Goal: Navigation & Orientation: Find specific page/section

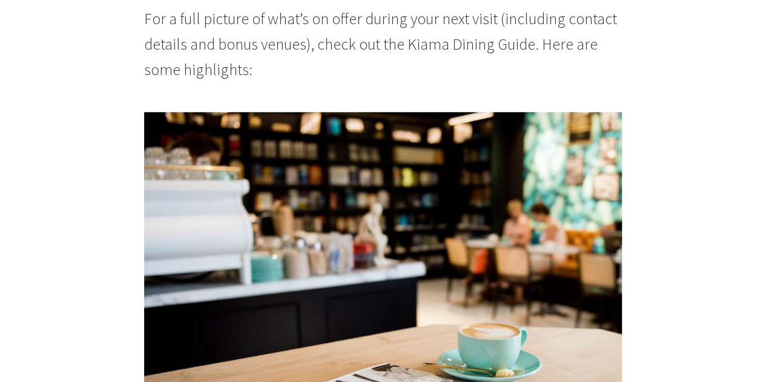
scroll to position [361, 0]
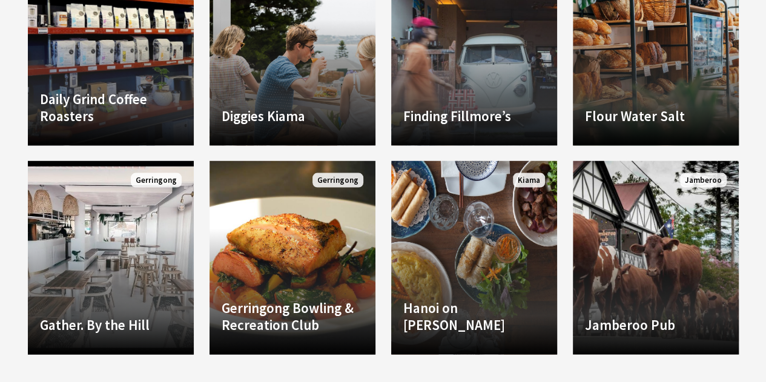
scroll to position [1409, 0]
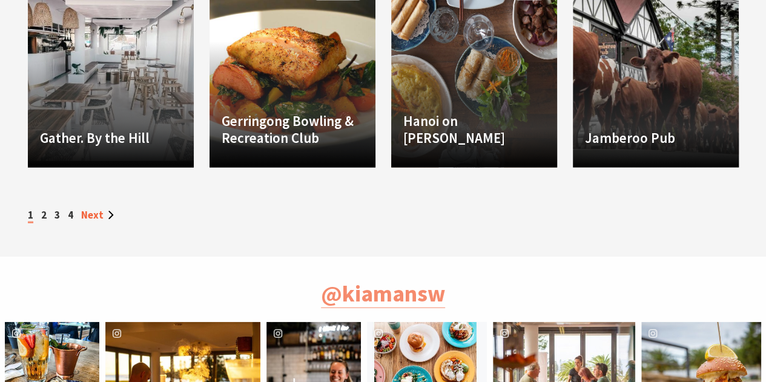
click at [96, 216] on link "Next" at bounding box center [97, 214] width 33 height 13
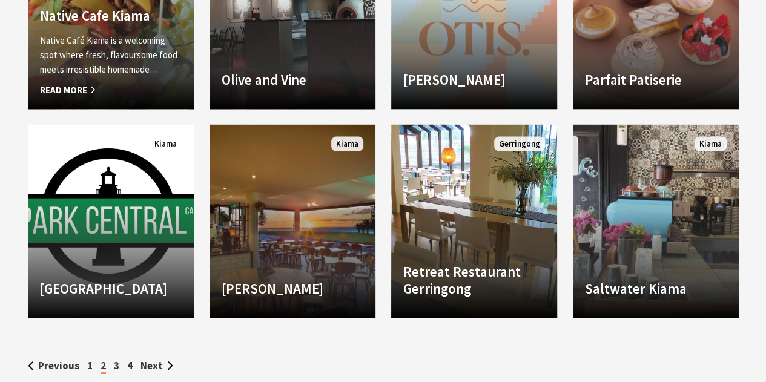
scroll to position [1277, 0]
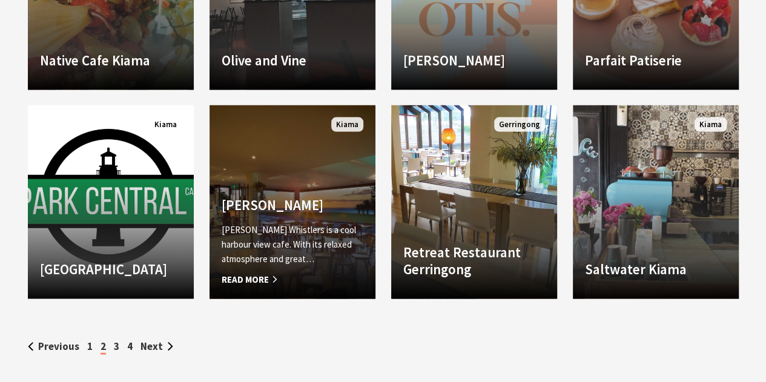
click at [300, 207] on h4 "[PERSON_NAME]" at bounding box center [293, 205] width 142 height 17
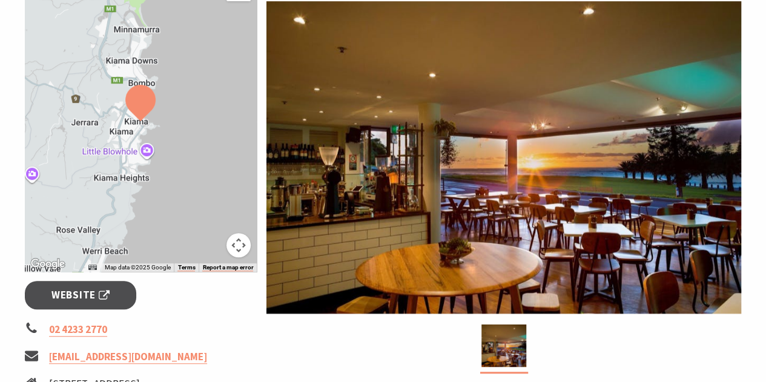
scroll to position [224, 0]
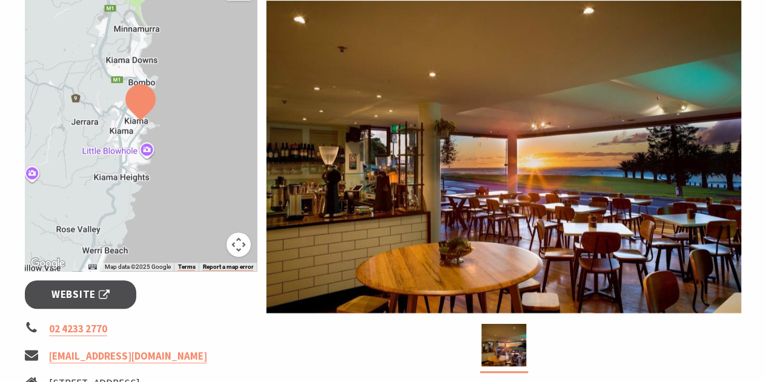
click at [521, 115] on img at bounding box center [503, 157] width 475 height 312
click at [160, 188] on div at bounding box center [141, 120] width 232 height 301
click at [236, 249] on button "Map camera controls" at bounding box center [238, 244] width 24 height 24
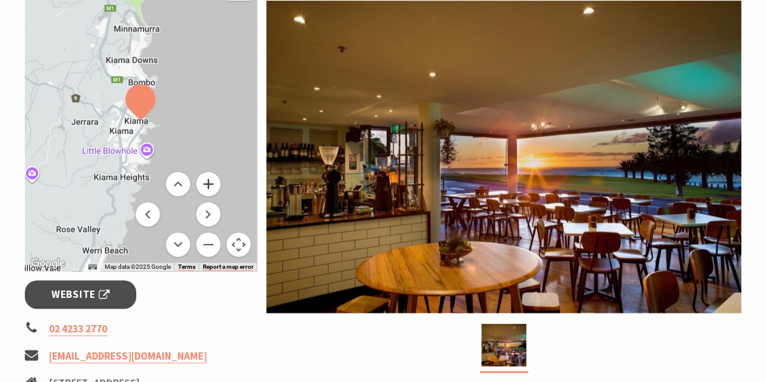
click at [211, 188] on button "Zoom in" at bounding box center [208, 184] width 24 height 24
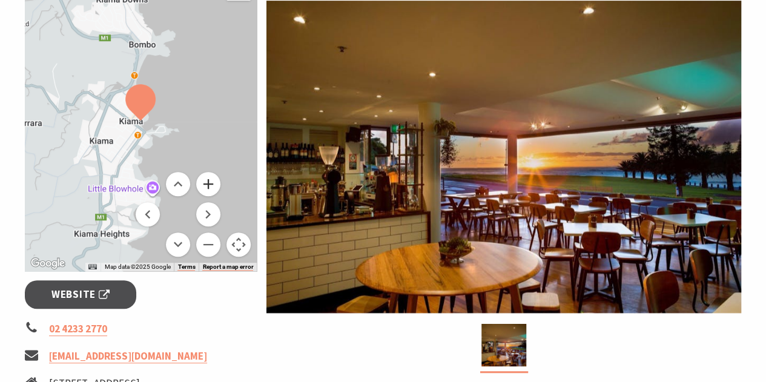
click at [209, 188] on button "Zoom in" at bounding box center [208, 184] width 24 height 24
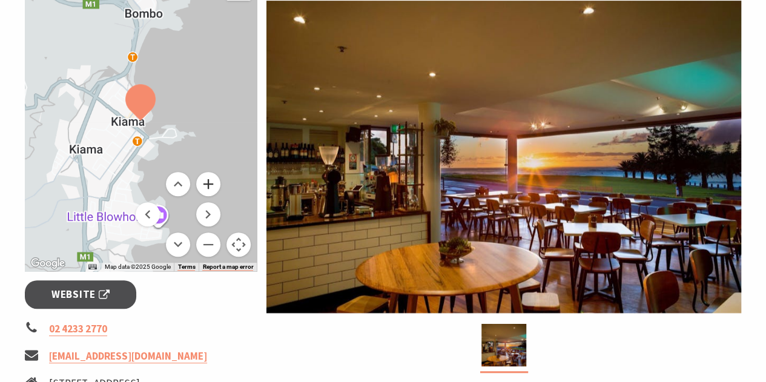
click at [209, 188] on button "Zoom in" at bounding box center [208, 184] width 24 height 24
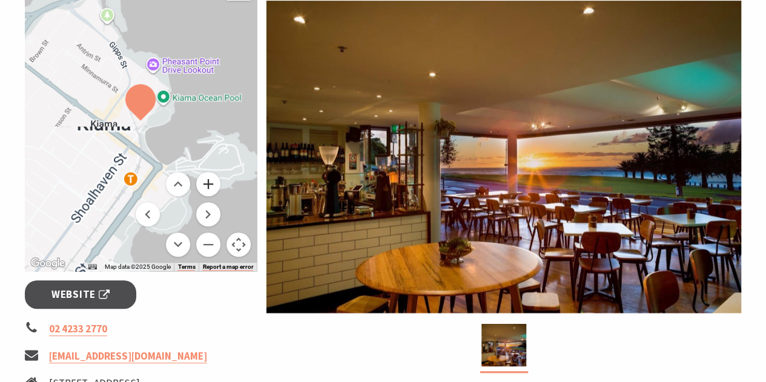
click at [209, 188] on button "Zoom in" at bounding box center [208, 184] width 24 height 24
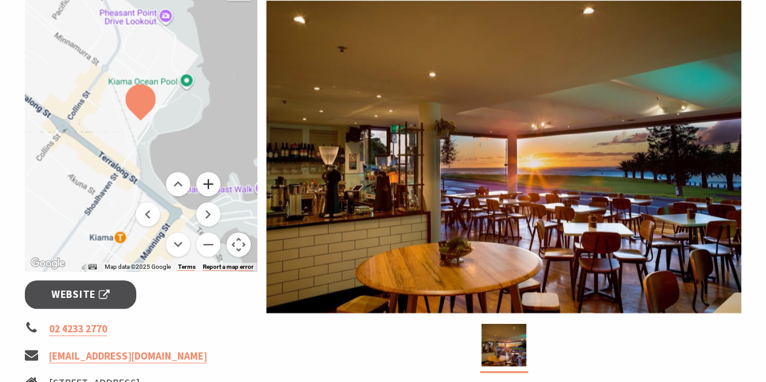
click at [209, 188] on button "Zoom in" at bounding box center [208, 184] width 24 height 24
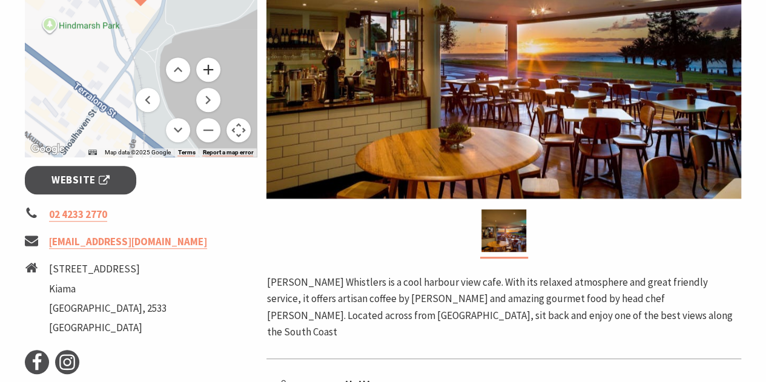
scroll to position [338, 0]
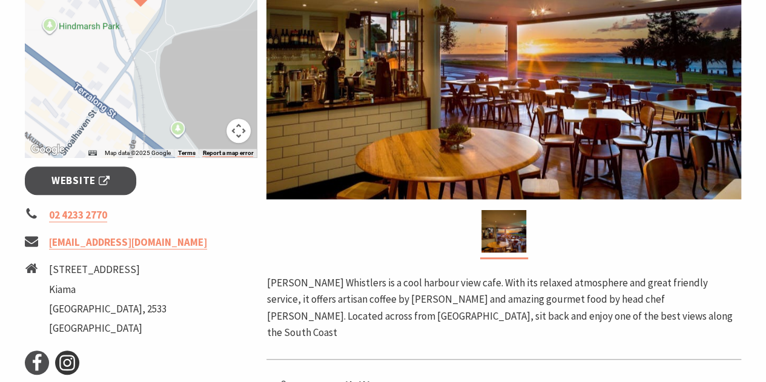
click at [67, 360] on icon at bounding box center [67, 363] width 18 height 18
